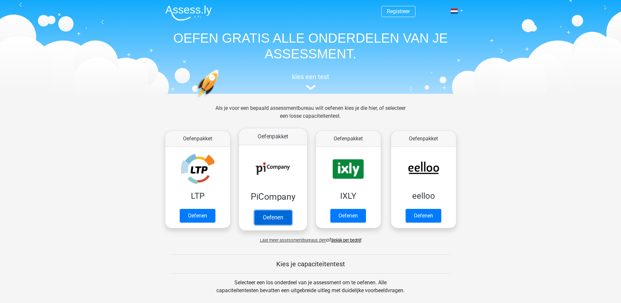
click at [271, 216] on link "Oefenen" at bounding box center [272, 217] width 37 height 14
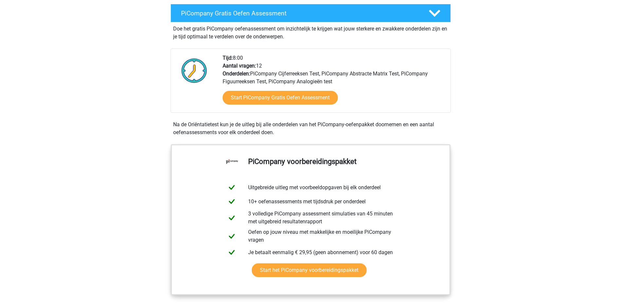
scroll to position [128, 0]
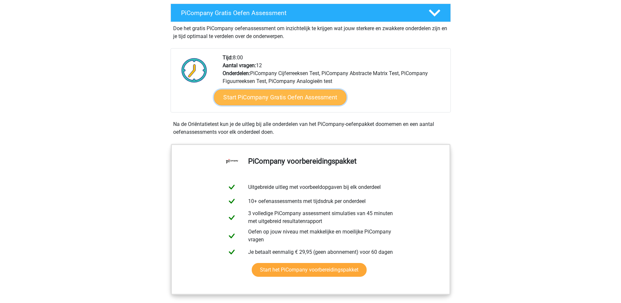
click at [289, 105] on link "Start PiCompany Gratis Oefen Assessment" at bounding box center [280, 97] width 133 height 16
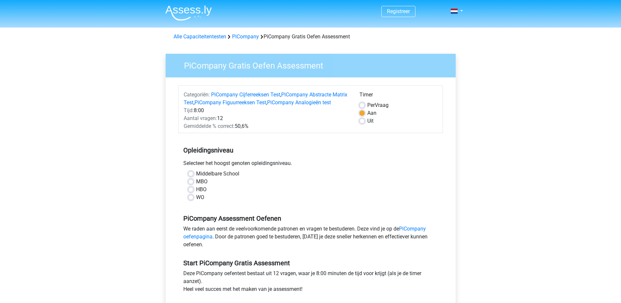
click at [194, 201] on div "WO" at bounding box center [310, 197] width 245 height 8
click at [196, 201] on label "WO" at bounding box center [200, 197] width 8 height 8
click at [192, 200] on input "WO" at bounding box center [190, 196] width 5 height 7
radio input "true"
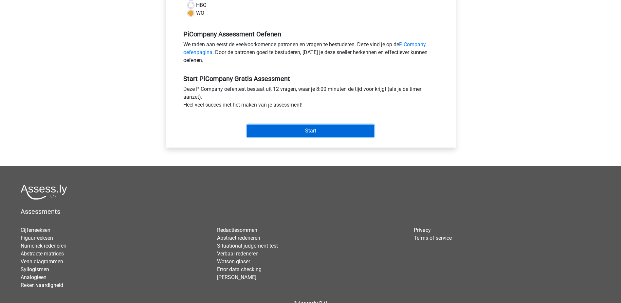
click at [272, 134] on input "Start" at bounding box center [310, 130] width 127 height 12
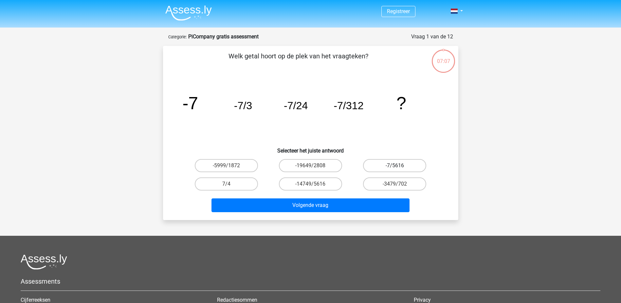
click at [389, 165] on label "-7/5616" at bounding box center [394, 165] width 63 height 13
click at [395, 165] on input "-7/5616" at bounding box center [397, 167] width 4 height 4
radio input "true"
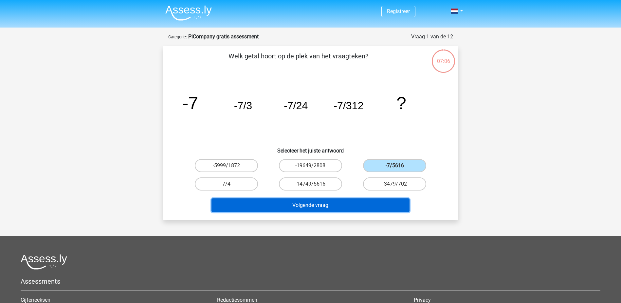
click at [348, 209] on button "Volgende vraag" at bounding box center [311, 205] width 198 height 14
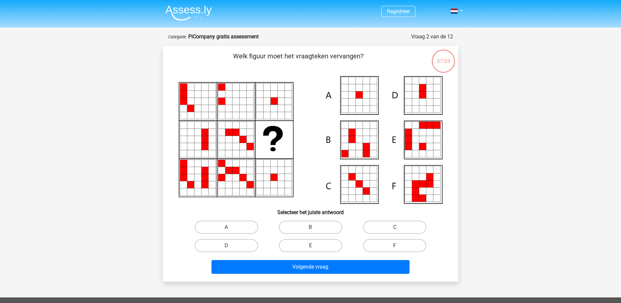
scroll to position [33, 0]
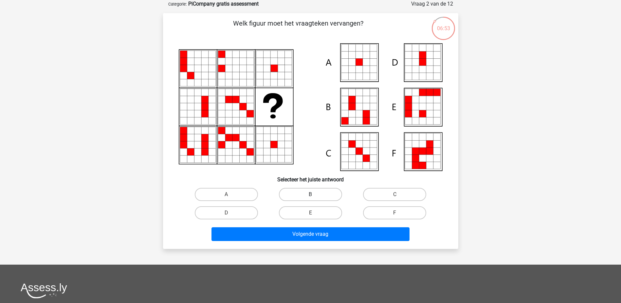
click at [314, 193] on label "B" at bounding box center [310, 194] width 63 height 13
click at [314, 194] on input "B" at bounding box center [312, 196] width 4 height 4
radio input "true"
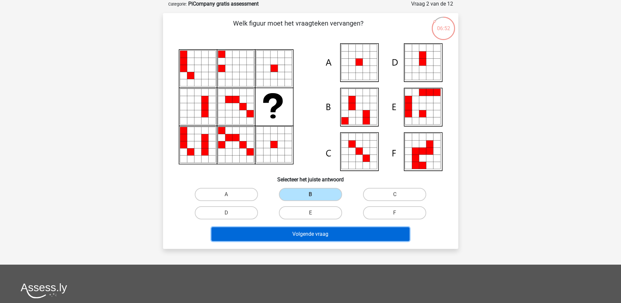
click at [300, 228] on button "Volgende vraag" at bounding box center [311, 234] width 198 height 14
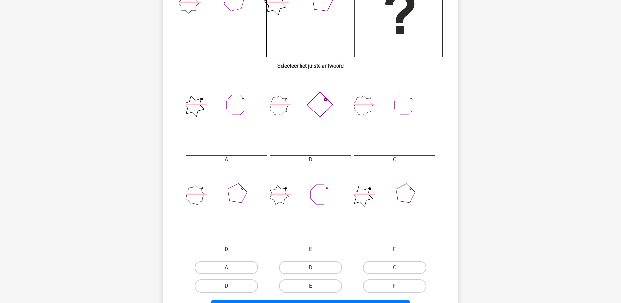
scroll to position [230, 0]
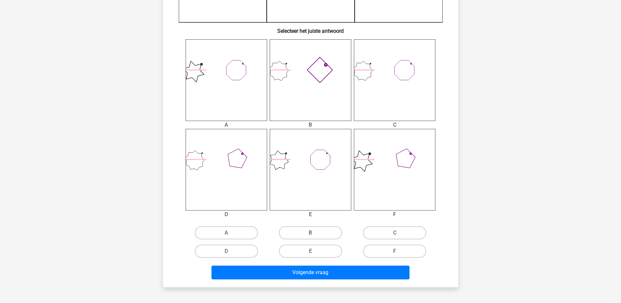
click at [296, 233] on label "B" at bounding box center [310, 232] width 63 height 13
click at [310, 233] on input "B" at bounding box center [312, 234] width 4 height 4
radio input "true"
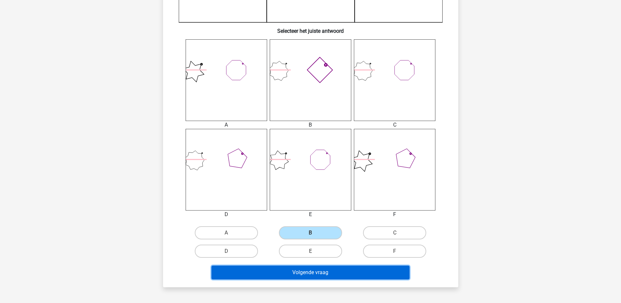
click at [292, 275] on button "Volgende vraag" at bounding box center [311, 272] width 198 height 14
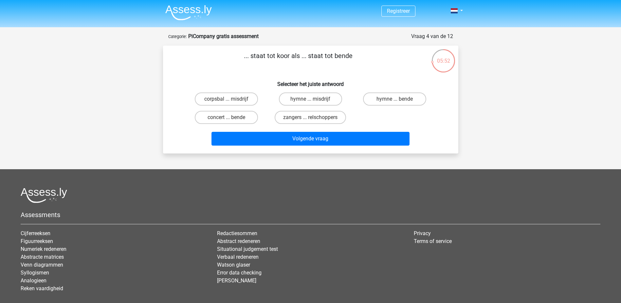
scroll to position [0, 0]
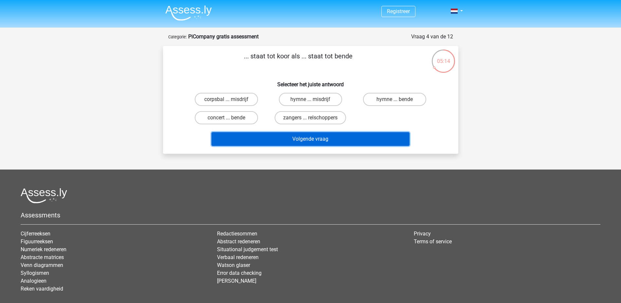
click at [322, 139] on button "Volgende vraag" at bounding box center [311, 139] width 198 height 14
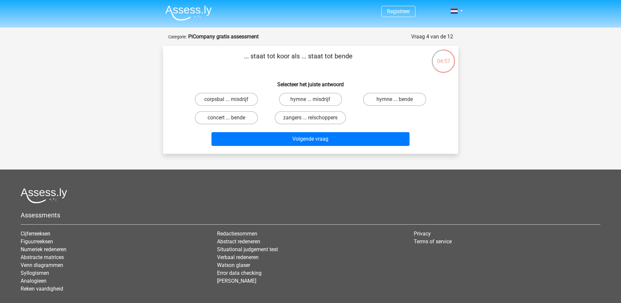
click at [165, 84] on div "... staat tot koor als ... staat tot bende Selecteer het juiste antwoord corpsb…" at bounding box center [310, 100] width 295 height 108
click at [303, 118] on label "zangers ... relschoppers" at bounding box center [310, 117] width 71 height 13
click at [310, 118] on input "zangers ... relschoppers" at bounding box center [312, 120] width 4 height 4
radio input "true"
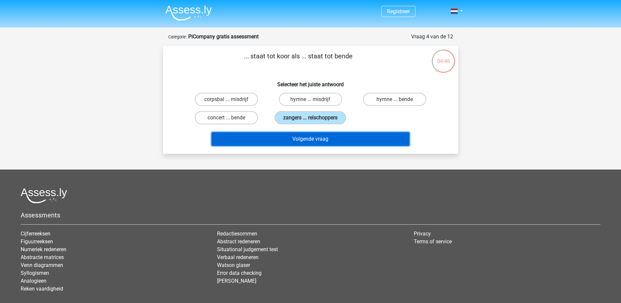
click at [302, 145] on button "Volgende vraag" at bounding box center [311, 139] width 198 height 14
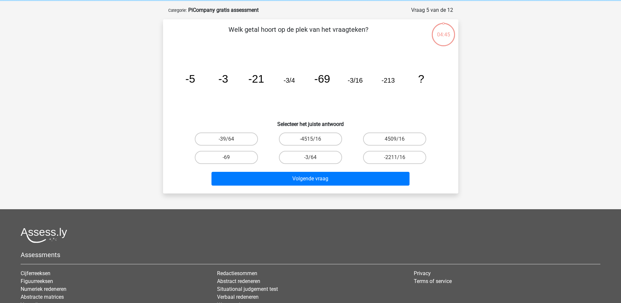
scroll to position [33, 0]
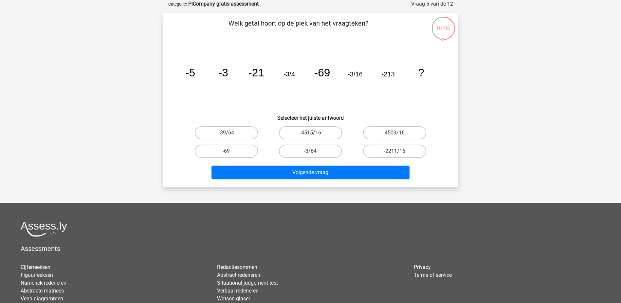
click at [302, 138] on label "-4515/16" at bounding box center [310, 132] width 63 height 13
click at [310, 137] on input "-4515/16" at bounding box center [312, 135] width 4 height 4
radio input "true"
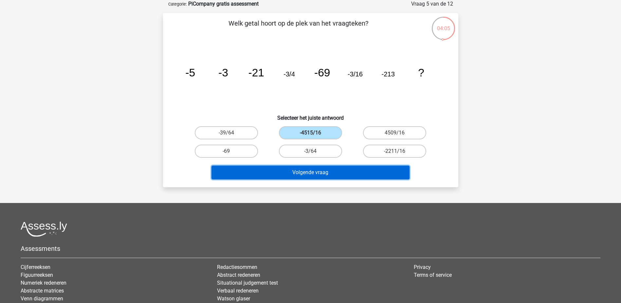
click at [301, 171] on button "Volgende vraag" at bounding box center [311, 172] width 198 height 14
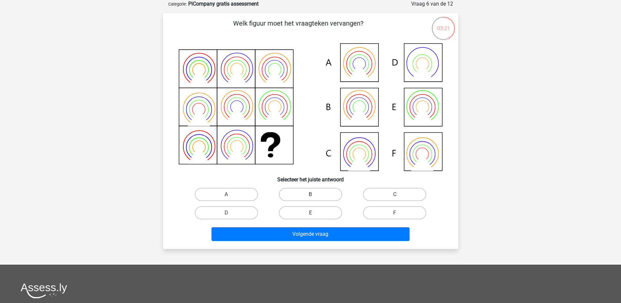
click at [308, 197] on label "B" at bounding box center [310, 194] width 63 height 13
click at [310, 197] on input "B" at bounding box center [312, 196] width 4 height 4
radio input "true"
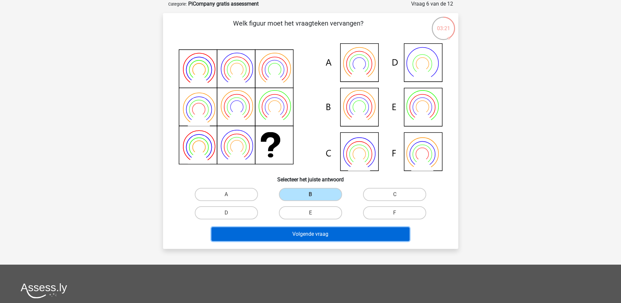
click at [307, 235] on button "Volgende vraag" at bounding box center [311, 234] width 198 height 14
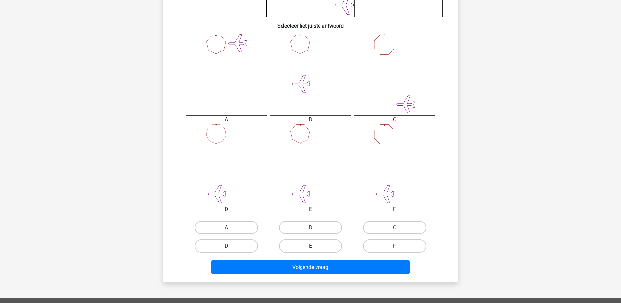
scroll to position [236, 0]
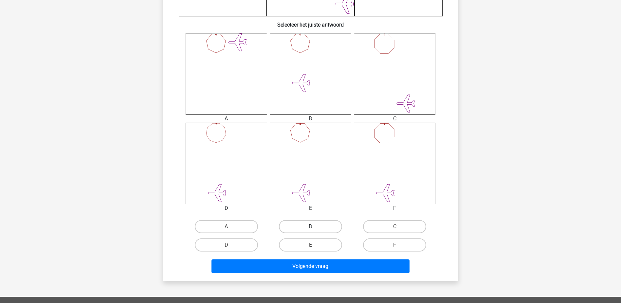
click at [306, 220] on label "B" at bounding box center [310, 226] width 63 height 13
click at [310, 226] on input "B" at bounding box center [312, 228] width 4 height 4
radio input "true"
click at [305, 245] on label "E" at bounding box center [310, 244] width 63 height 13
click at [310, 245] on input "E" at bounding box center [312, 247] width 4 height 4
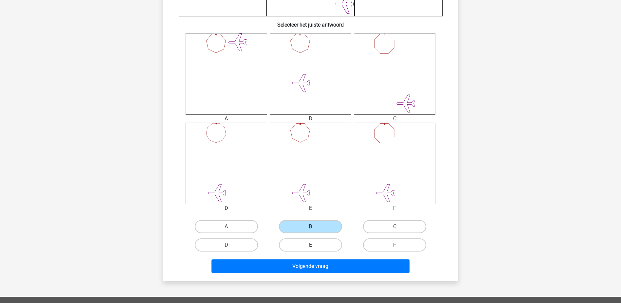
radio input "true"
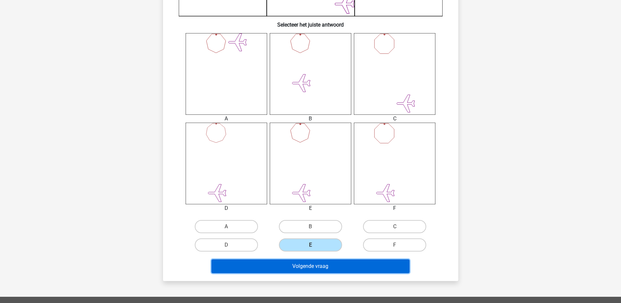
click at [305, 265] on button "Volgende vraag" at bounding box center [311, 266] width 198 height 14
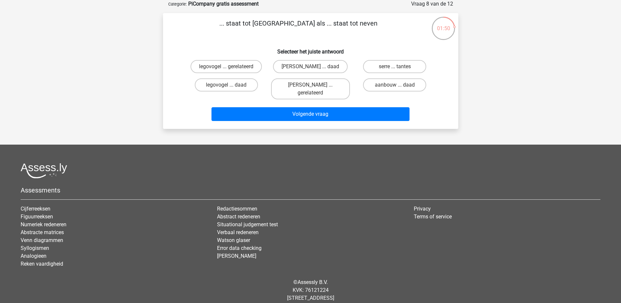
scroll to position [21, 0]
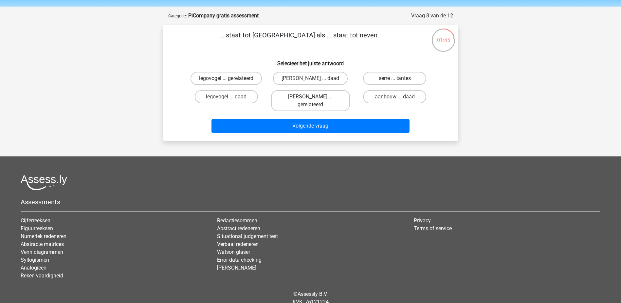
click at [297, 100] on label "kelder ... gerelateerd" at bounding box center [310, 100] width 79 height 21
click at [310, 100] on input "kelder ... gerelateerd" at bounding box center [312, 99] width 4 height 4
radio input "true"
click at [297, 125] on div "Volgende vraag" at bounding box center [310, 127] width 253 height 16
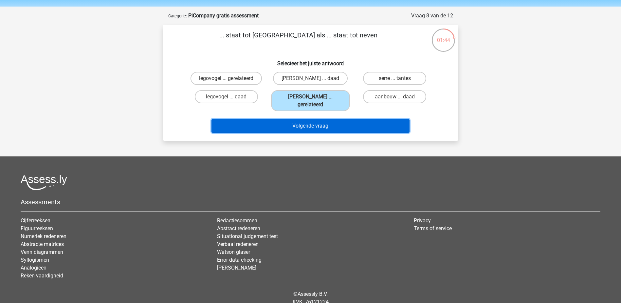
click at [293, 119] on button "Volgende vraag" at bounding box center [311, 126] width 198 height 14
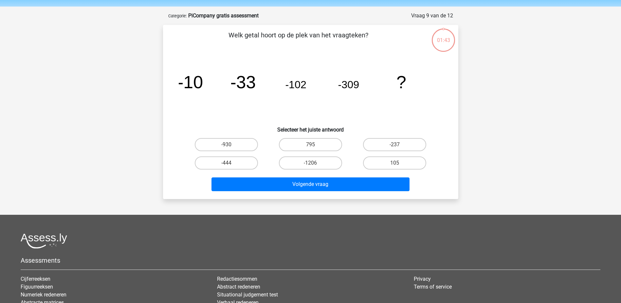
scroll to position [33, 0]
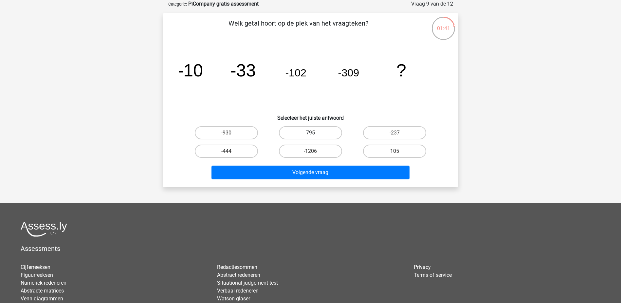
click at [292, 135] on label "795" at bounding box center [310, 132] width 63 height 13
click at [310, 135] on input "795" at bounding box center [312, 135] width 4 height 4
radio input "true"
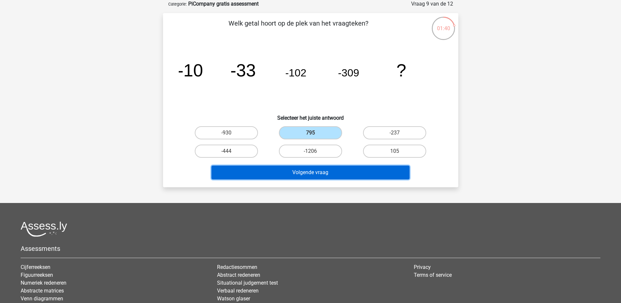
click at [294, 166] on button "Volgende vraag" at bounding box center [311, 172] width 198 height 14
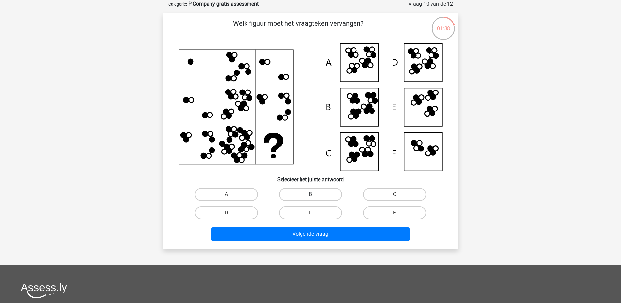
click at [299, 194] on label "B" at bounding box center [310, 194] width 63 height 13
click at [310, 194] on input "B" at bounding box center [312, 196] width 4 height 4
radio input "true"
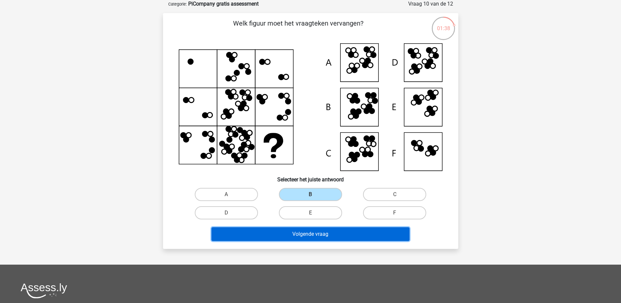
click at [298, 234] on button "Volgende vraag" at bounding box center [311, 234] width 198 height 14
